Goal: Find specific page/section: Find specific page/section

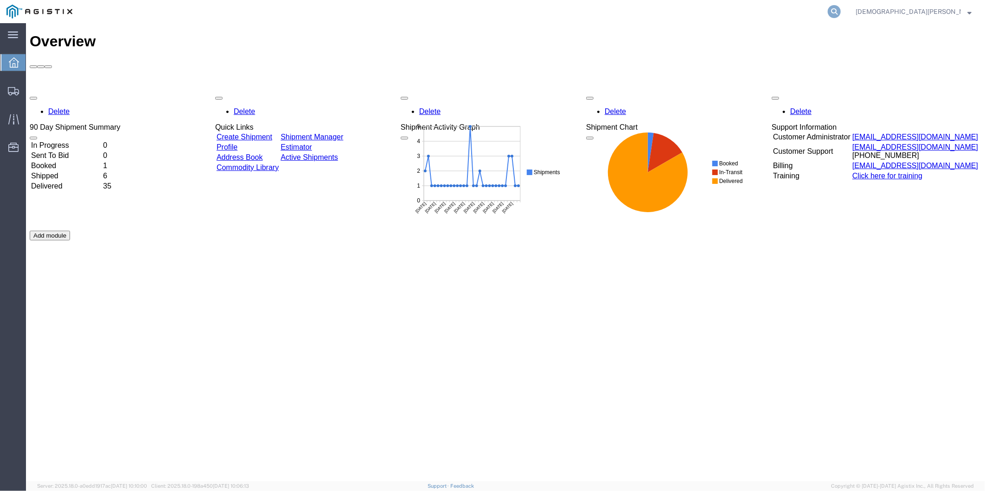
click at [840, 8] on icon at bounding box center [834, 11] width 13 height 13
click at [806, 13] on input "search" at bounding box center [687, 11] width 282 height 22
paste input "56723128"
click at [840, 11] on icon at bounding box center [834, 11] width 13 height 13
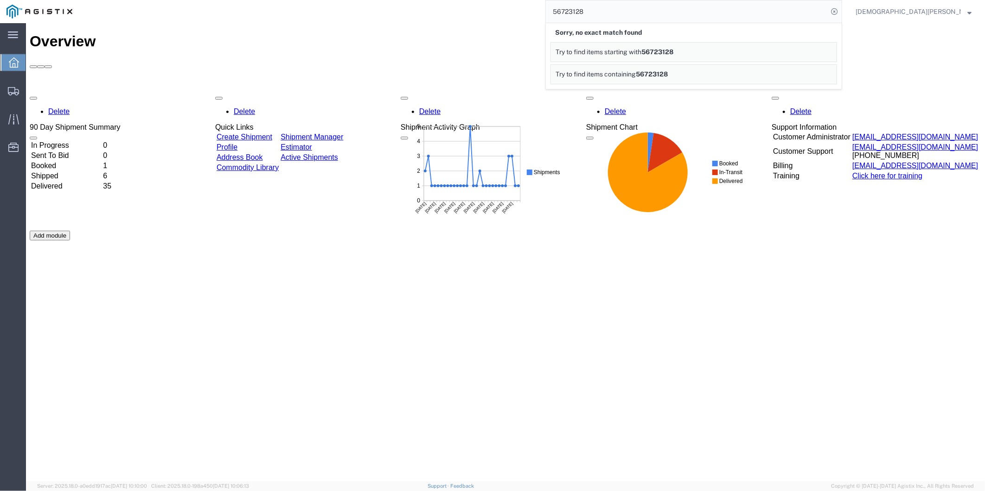
click at [619, 262] on div "Delete 90 Day Shipment Summary In Progress 0 Sent To Bid 0 Booked 1 Shipped 6 D…" at bounding box center [504, 230] width 951 height 278
click at [828, 8] on input "56723128" at bounding box center [687, 11] width 282 height 22
drag, startPoint x: 733, startPoint y: 14, endPoint x: 726, endPoint y: 13, distance: 7.0
click at [732, 14] on input "56723128" at bounding box center [687, 11] width 282 height 22
drag, startPoint x: 644, startPoint y: 44, endPoint x: 480, endPoint y: 31, distance: 164.7
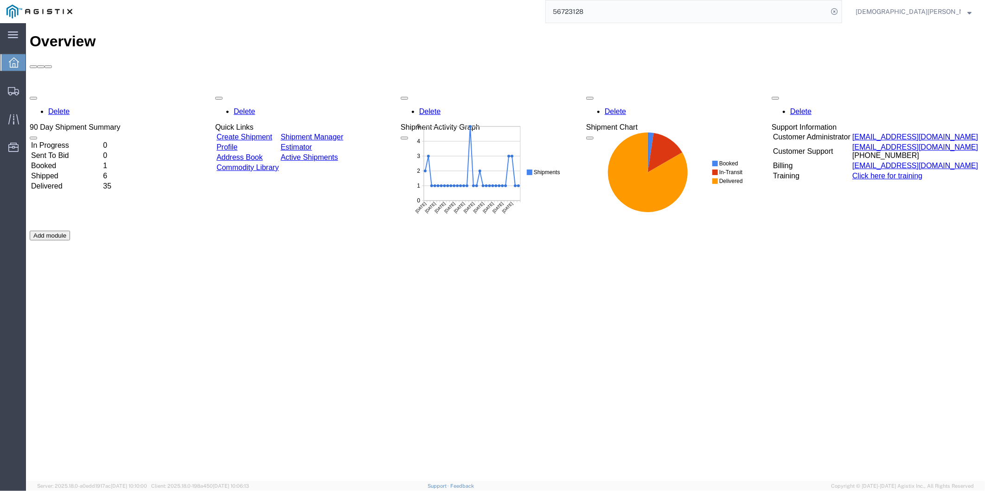
paste input "567"
drag, startPoint x: 686, startPoint y: 12, endPoint x: 515, endPoint y: 6, distance: 171.6
click at [515, 6] on div "56756723128" at bounding box center [460, 11] width 763 height 23
paste input "search"
type input "56723128"
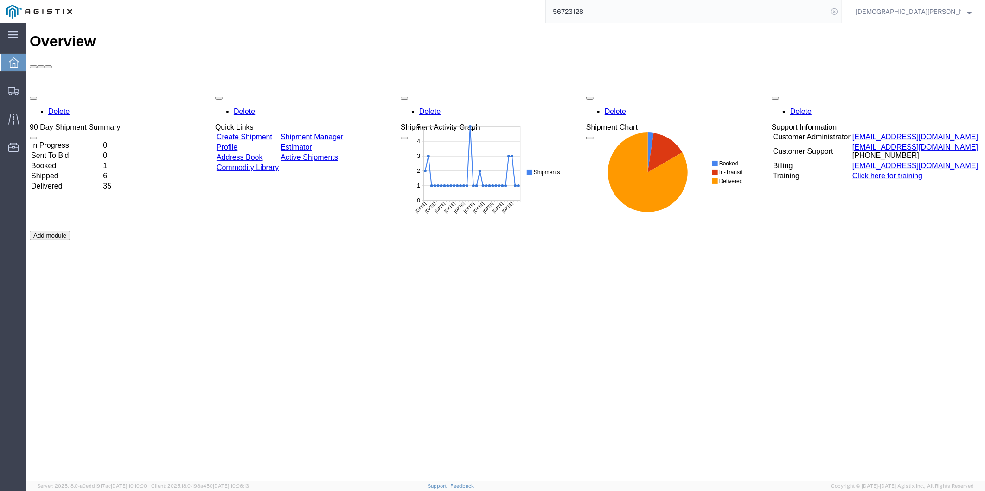
click at [840, 12] on icon at bounding box center [834, 11] width 13 height 13
click at [840, 10] on icon at bounding box center [834, 11] width 13 height 13
click at [758, 12] on input "search" at bounding box center [687, 11] width 282 height 22
paste input "56723128"
click at [840, 10] on icon at bounding box center [834, 11] width 13 height 13
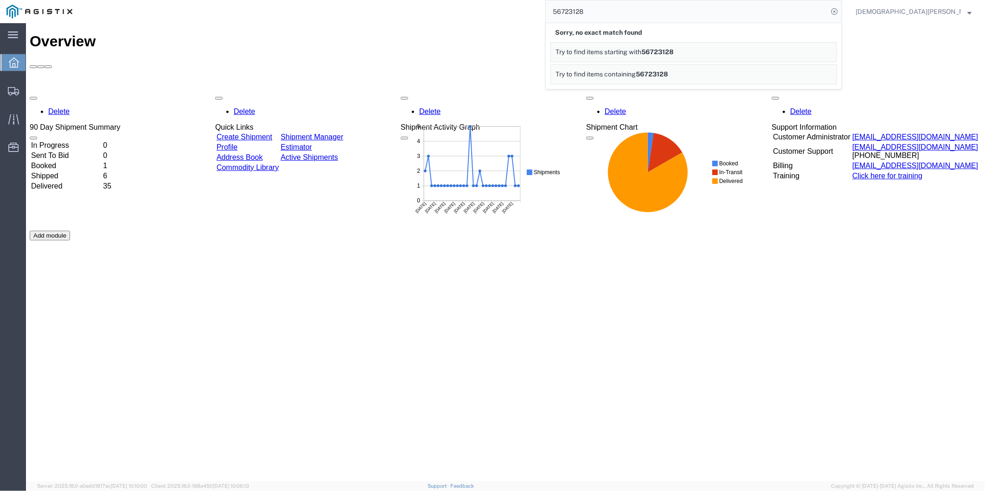
click at [673, 50] on span "56723128" at bounding box center [657, 51] width 32 height 7
click at [668, 71] on span "56723128" at bounding box center [652, 73] width 32 height 7
click at [662, 33] on div "Sorry, no partial match found" at bounding box center [693, 32] width 286 height 19
click at [655, 18] on input "56723128" at bounding box center [687, 11] width 282 height 22
click at [641, 50] on span "Try to find items starting with" at bounding box center [598, 51] width 86 height 7
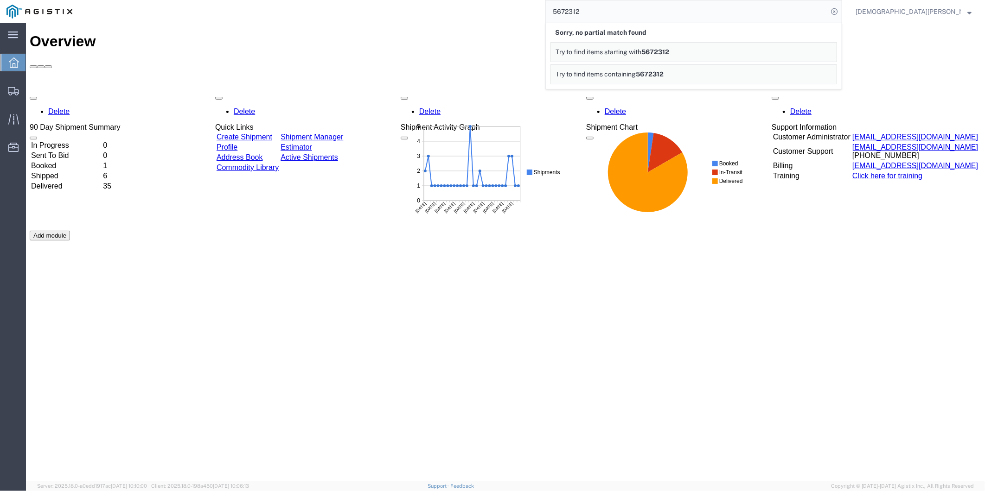
click at [677, 9] on input "5672312" at bounding box center [687, 11] width 282 height 22
type input "567231"
click at [731, 48] on link "Try to find items starting with 5672312" at bounding box center [693, 52] width 286 height 20
click at [840, 8] on icon at bounding box center [834, 11] width 13 height 13
